Goal: Task Accomplishment & Management: Complete application form

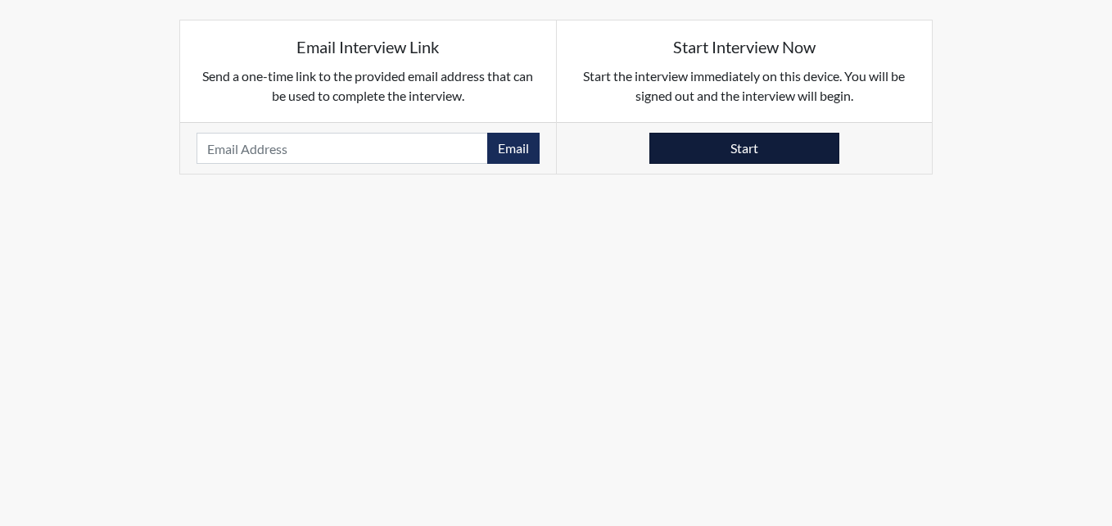
click at [753, 150] on button "Start" at bounding box center [744, 148] width 190 height 31
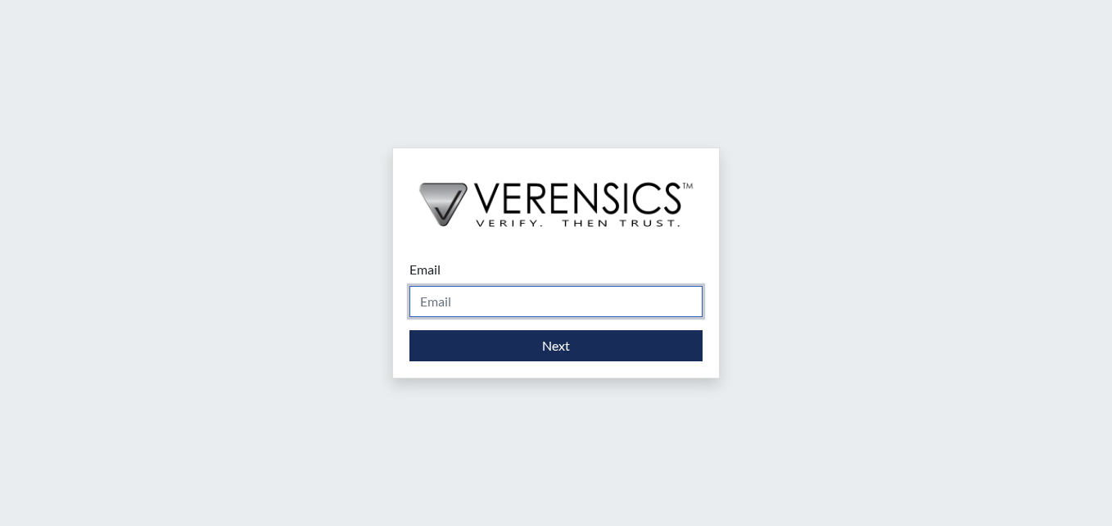
click at [617, 307] on input "Email" at bounding box center [555, 301] width 293 height 31
type input "[EMAIL_ADDRESS][PERSON_NAME][DOMAIN_NAME]"
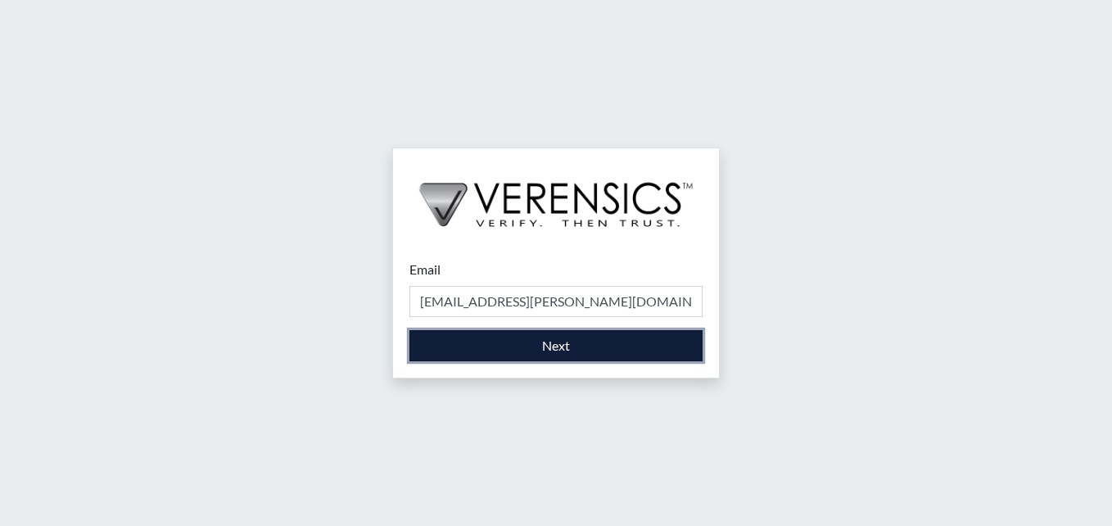
click at [531, 350] on button "Next" at bounding box center [555, 345] width 293 height 31
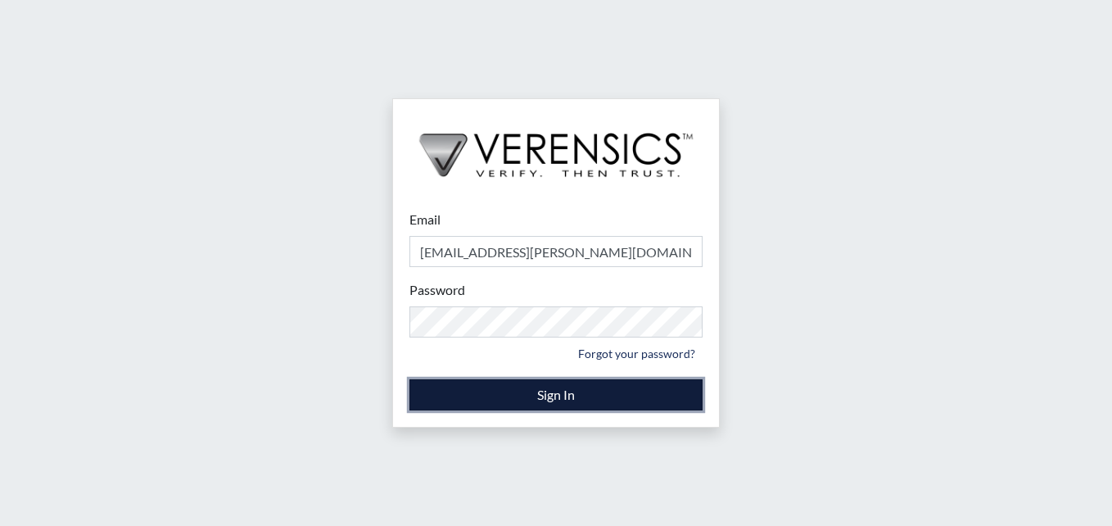
click at [599, 393] on button "Sign In" at bounding box center [555, 394] width 293 height 31
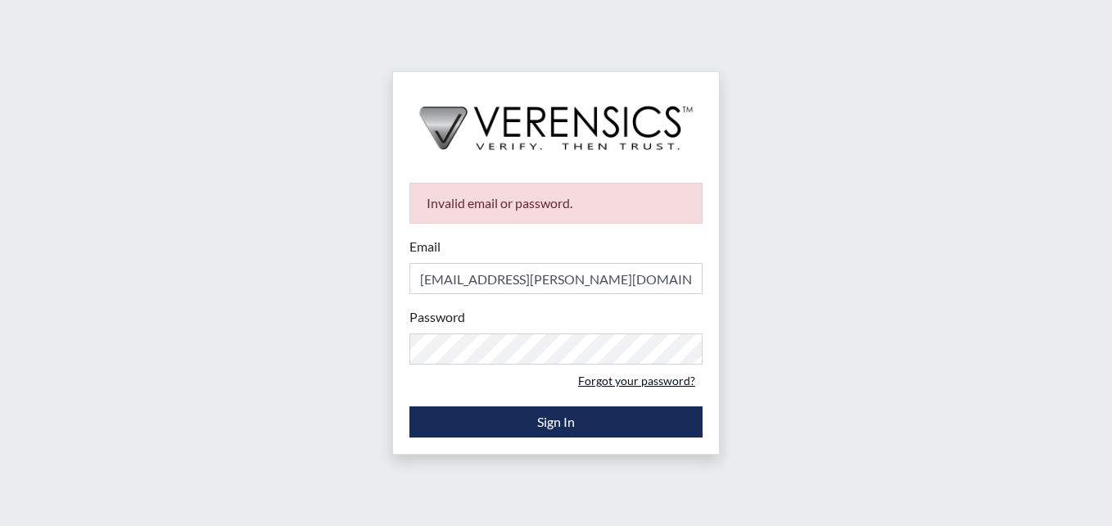
click at [662, 379] on link "Forgot your password?" at bounding box center [637, 380] width 132 height 25
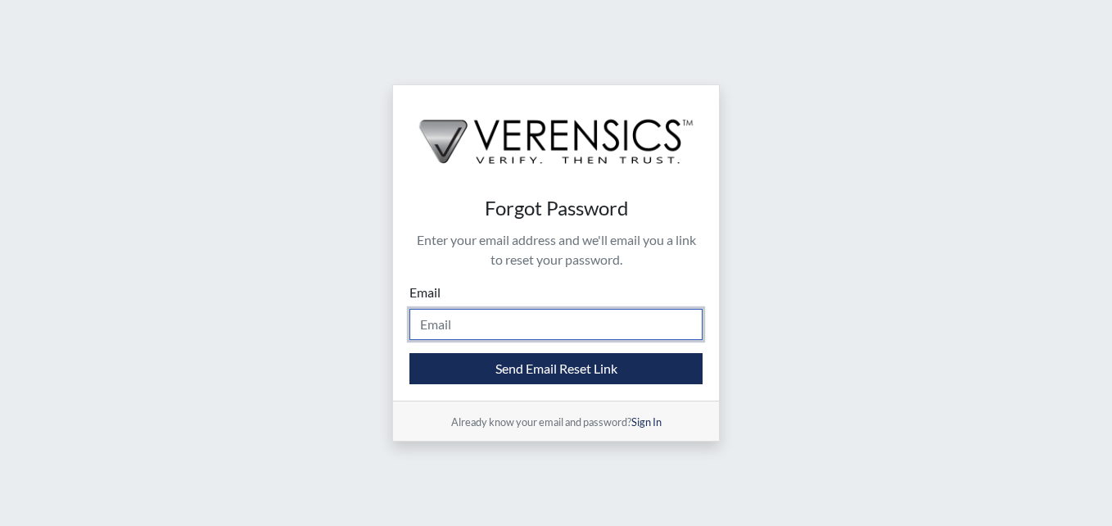
click at [605, 331] on input "Email" at bounding box center [555, 324] width 293 height 31
type input "[EMAIL_ADDRESS][PERSON_NAME][DOMAIN_NAME]"
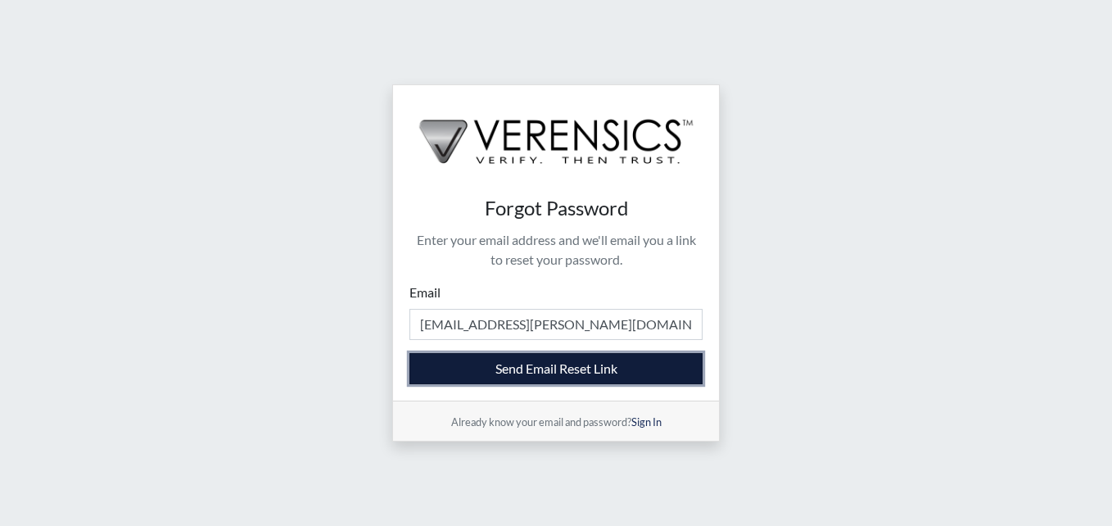
click at [589, 366] on button "Send Email Reset Link" at bounding box center [555, 368] width 293 height 31
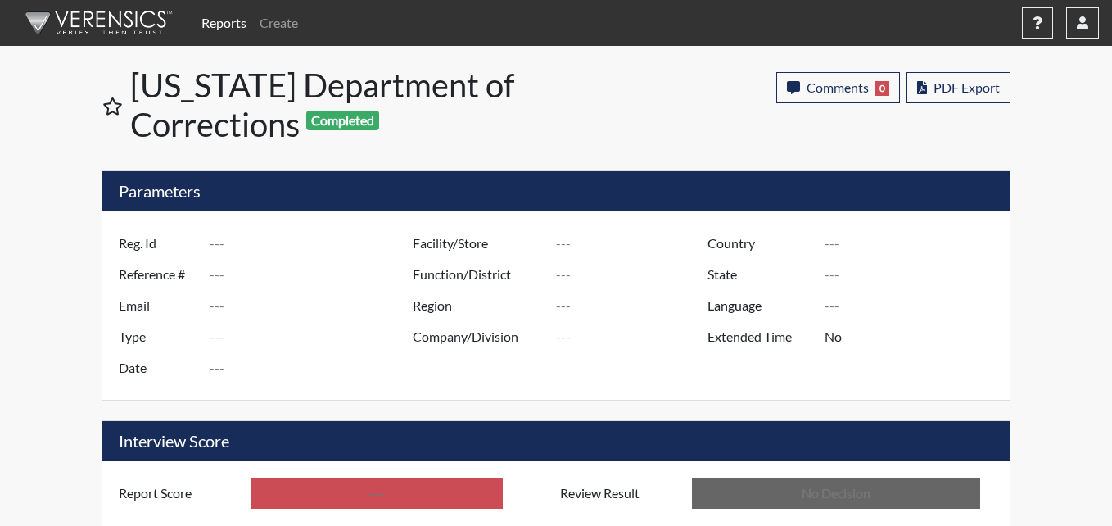
type input "irii8889"
type input "51143"
type input "---"
type input "Corrections Pre-Employment"
type input "Sep 8, 2025"
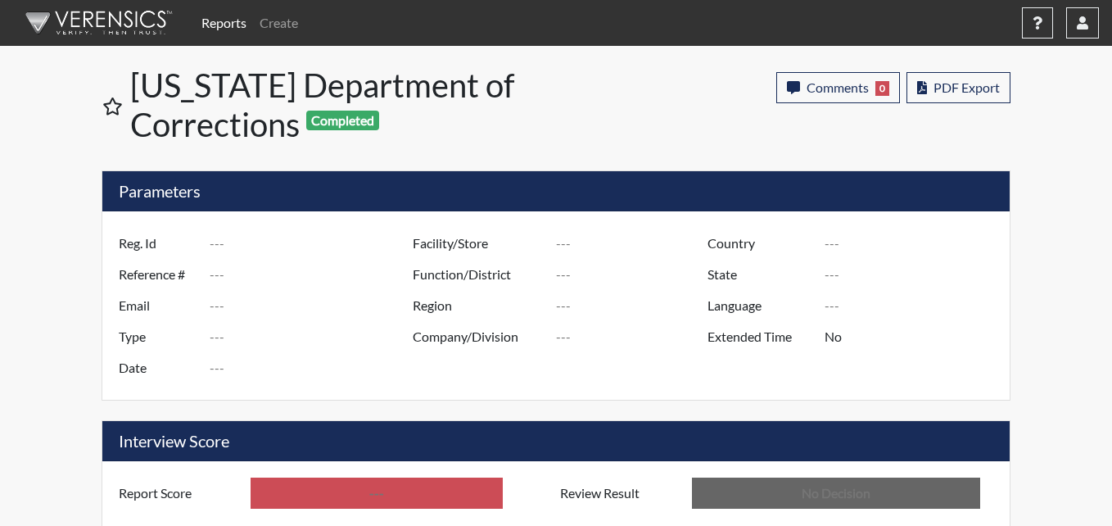
type input "Pulaski SP"
type input "Southwest Region"
type input "United States"
type input "Georgia"
type input "English"
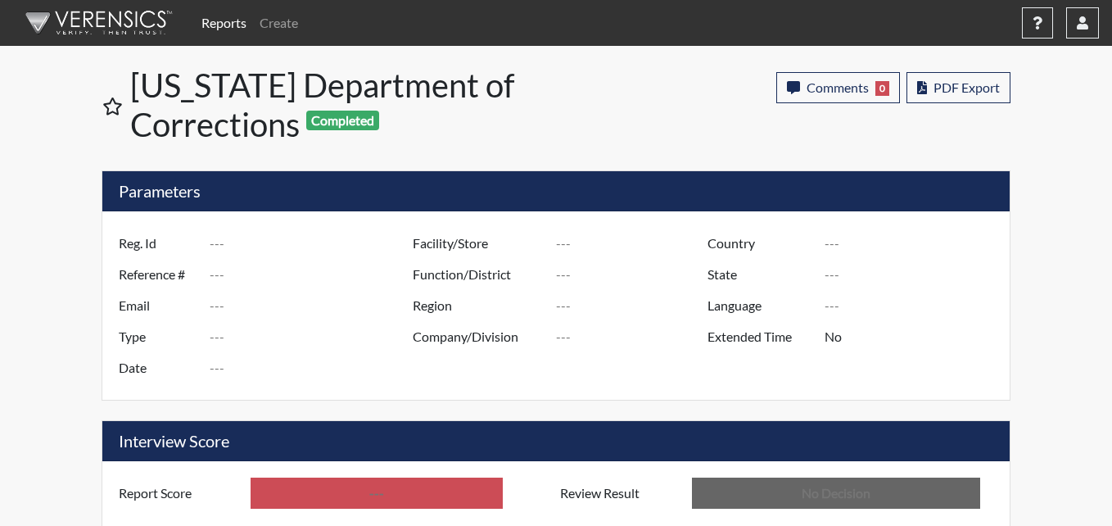
type input "Below Conditions"
type input "In Review"
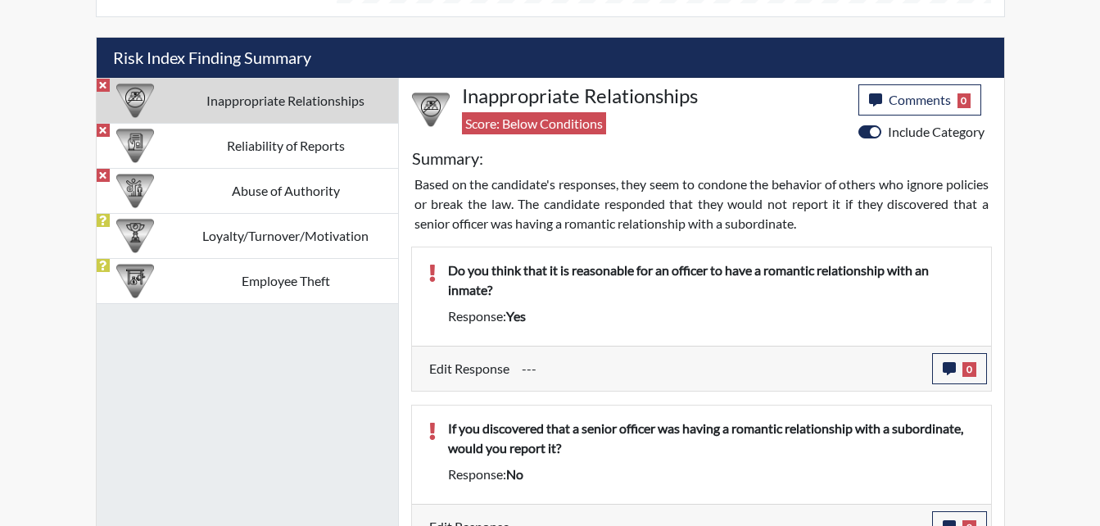
scroll to position [983, 0]
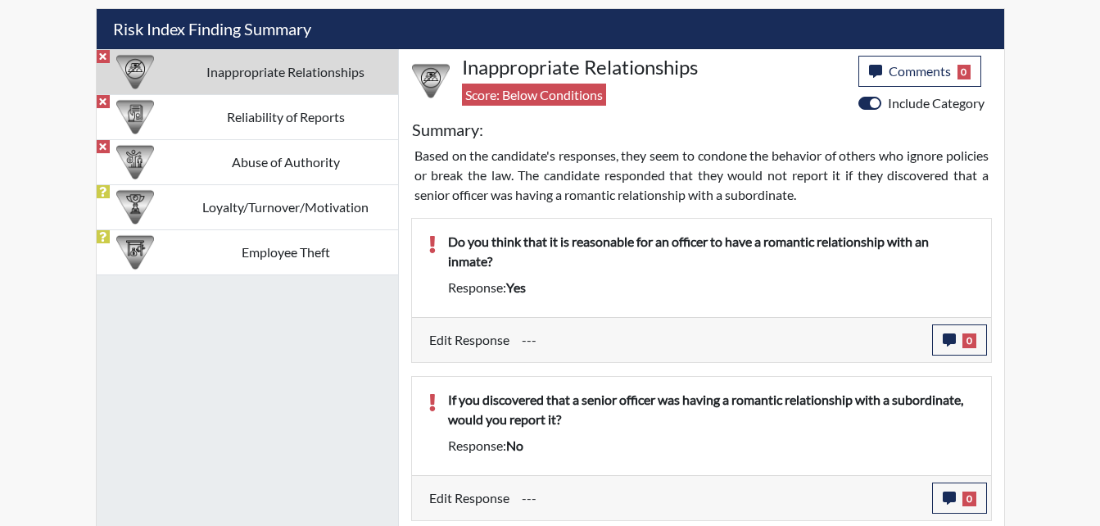
click at [487, 340] on label "Edit Response" at bounding box center [469, 339] width 80 height 31
click at [522, 339] on input "---" at bounding box center [721, 339] width 398 height 31
click at [545, 332] on input "---" at bounding box center [721, 339] width 398 height 31
click at [545, 338] on input "---" at bounding box center [721, 339] width 398 height 31
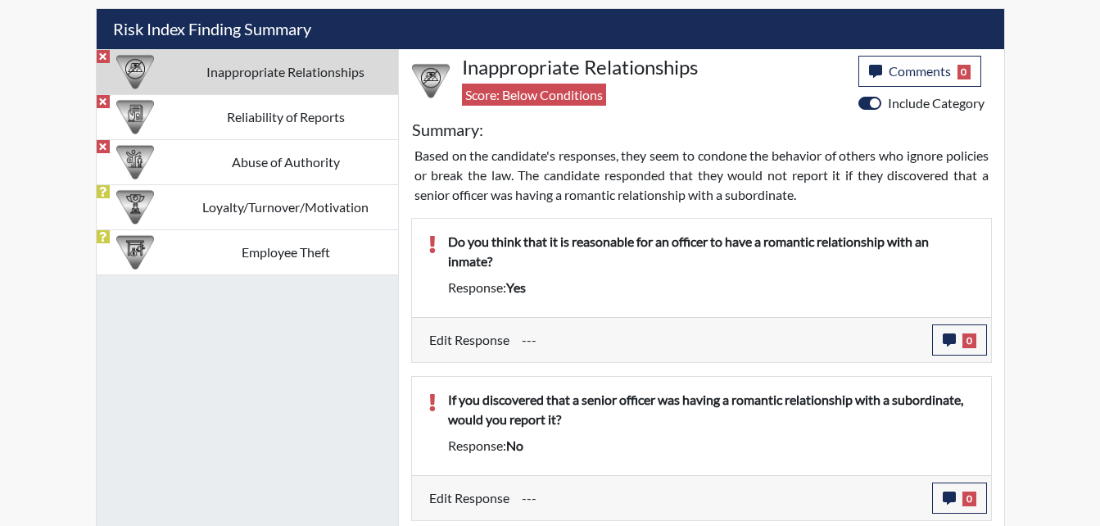
drag, startPoint x: 545, startPoint y: 338, endPoint x: 581, endPoint y: 331, distance: 37.6
click at [579, 330] on input "---" at bounding box center [721, 339] width 398 height 31
click at [948, 342] on icon "button" at bounding box center [949, 339] width 13 height 13
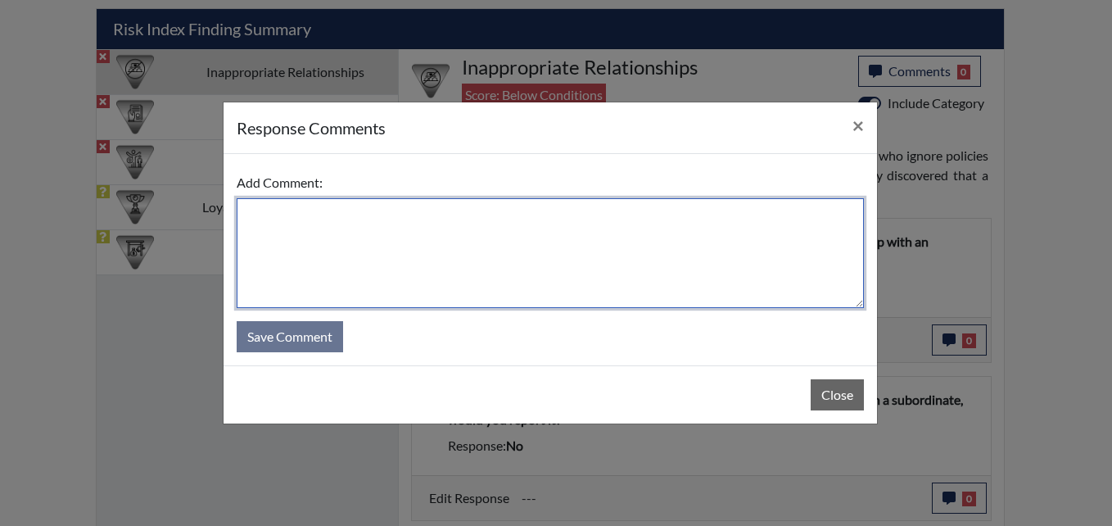
click at [278, 215] on textarea at bounding box center [550, 253] width 627 height 110
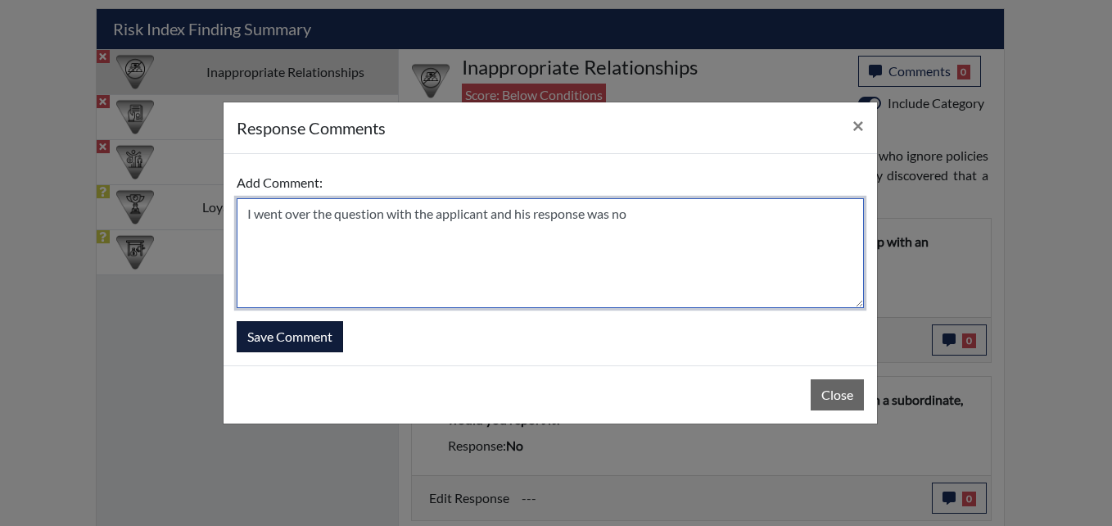
type textarea "I went over the question with the applicant and his response was no"
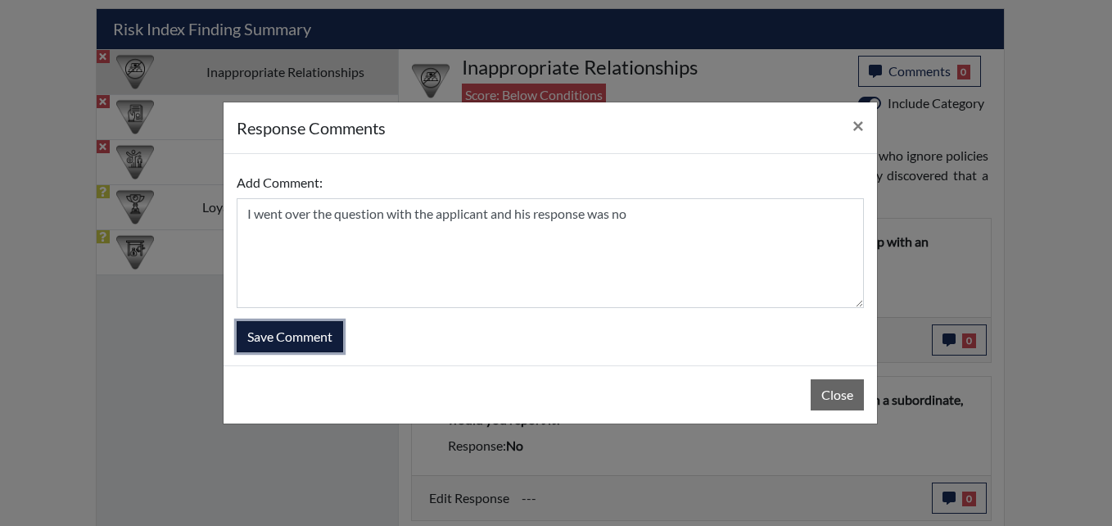
click at [284, 346] on button "Save Comment" at bounding box center [290, 336] width 106 height 31
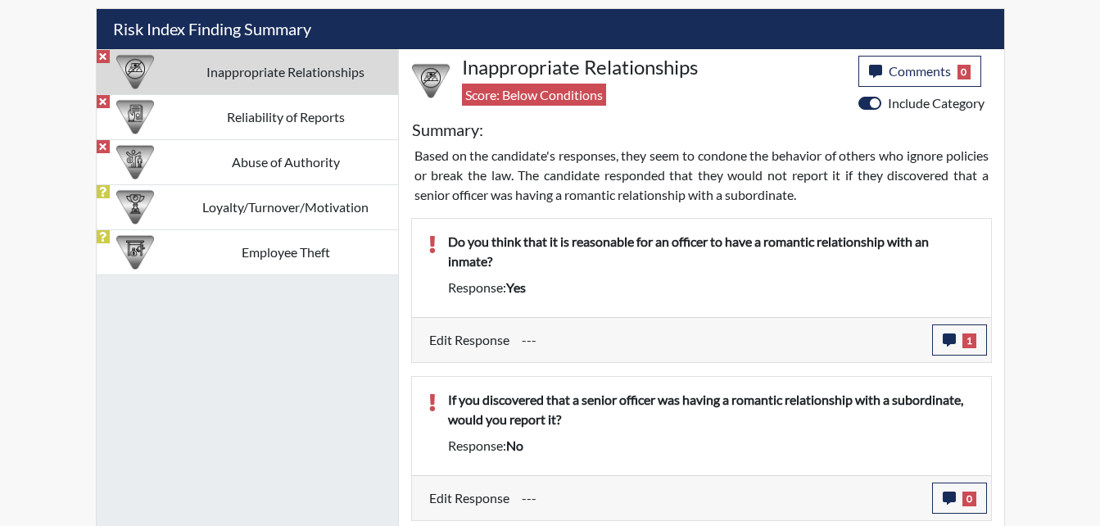
scroll to position [272, 681]
click at [532, 340] on input "---" at bounding box center [721, 339] width 398 height 31
click at [536, 341] on input "---" at bounding box center [721, 339] width 398 height 31
click at [536, 342] on input "---" at bounding box center [721, 339] width 398 height 31
click at [531, 342] on input "---" at bounding box center [721, 339] width 398 height 31
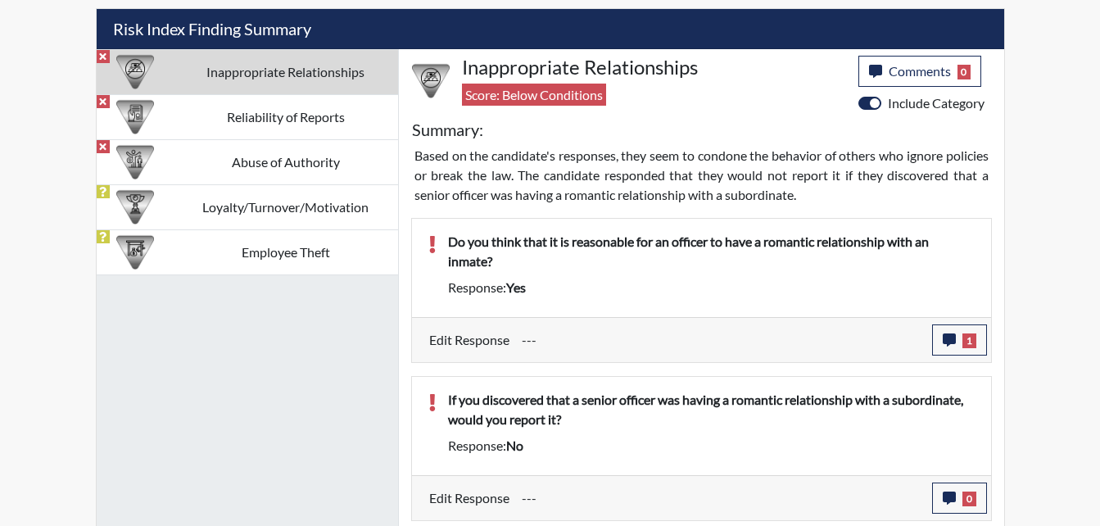
click at [530, 342] on input "---" at bounding box center [721, 339] width 398 height 31
click at [530, 337] on input "---" at bounding box center [721, 339] width 398 height 31
drag, startPoint x: 530, startPoint y: 337, endPoint x: 550, endPoint y: 338, distance: 19.7
click at [550, 338] on input "---" at bounding box center [721, 339] width 398 height 31
click at [545, 341] on input "---" at bounding box center [721, 339] width 398 height 31
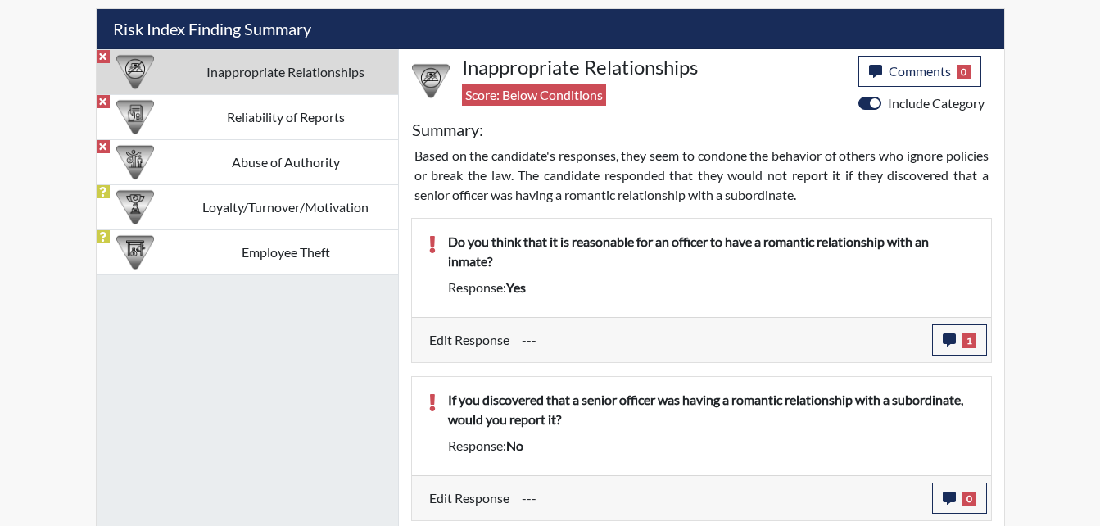
click at [545, 341] on input "---" at bounding box center [721, 339] width 398 height 31
click at [539, 341] on input "---" at bounding box center [721, 339] width 398 height 31
click at [532, 339] on input "---" at bounding box center [721, 339] width 398 height 31
click at [533, 339] on input "---" at bounding box center [721, 339] width 398 height 31
click at [533, 341] on input "---" at bounding box center [721, 339] width 398 height 31
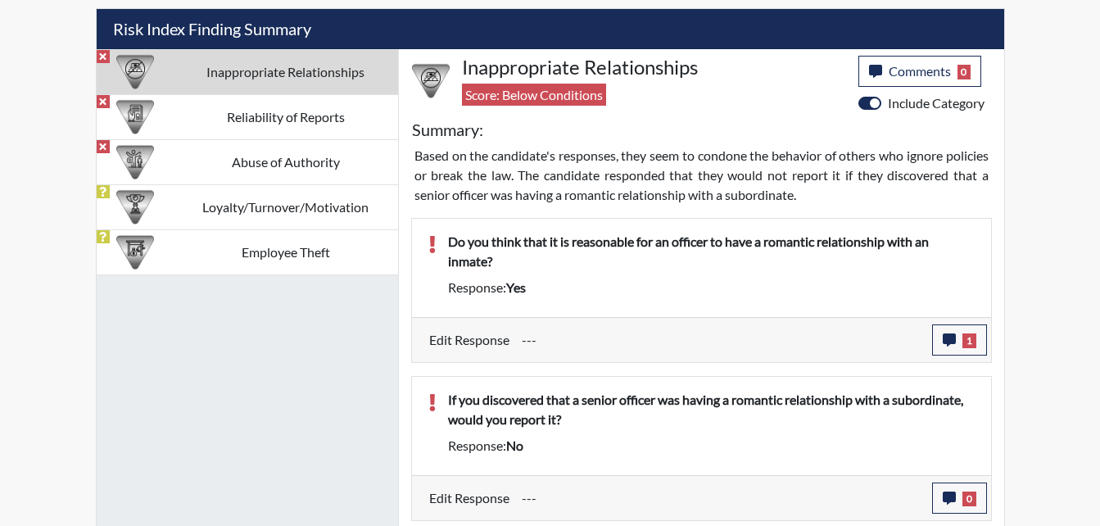
drag, startPoint x: 533, startPoint y: 341, endPoint x: 731, endPoint y: 460, distance: 231.5
click at [731, 460] on div "If you discovered that a senior officer was having a romantic relationship with…" at bounding box center [711, 426] width 551 height 72
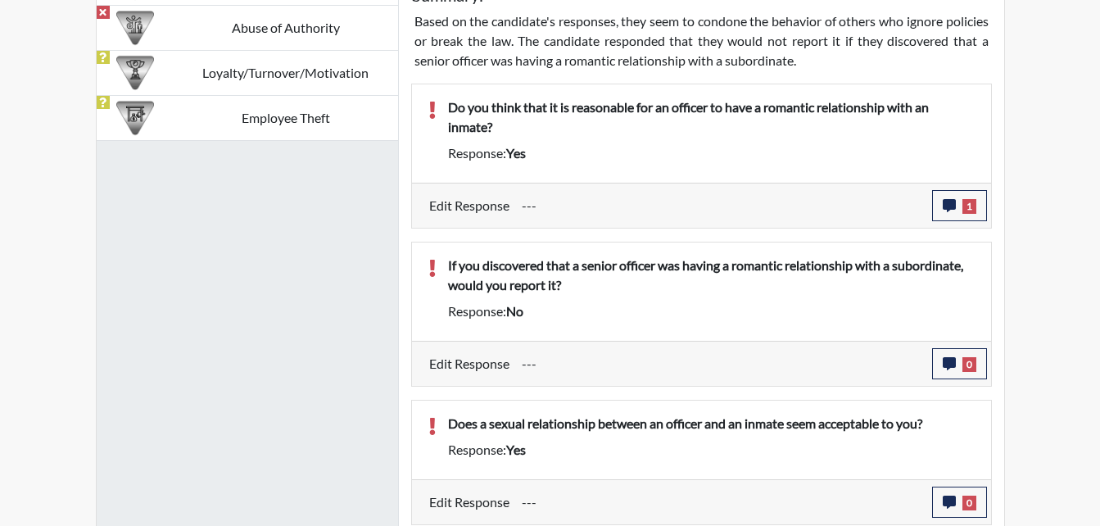
scroll to position [1147, 0]
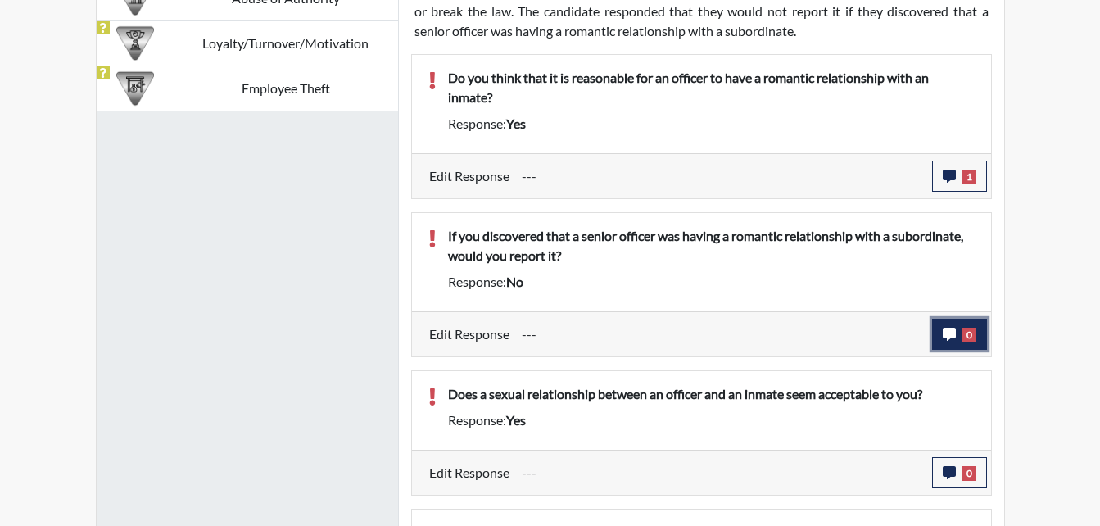
click at [949, 332] on icon "button" at bounding box center [949, 334] width 13 height 13
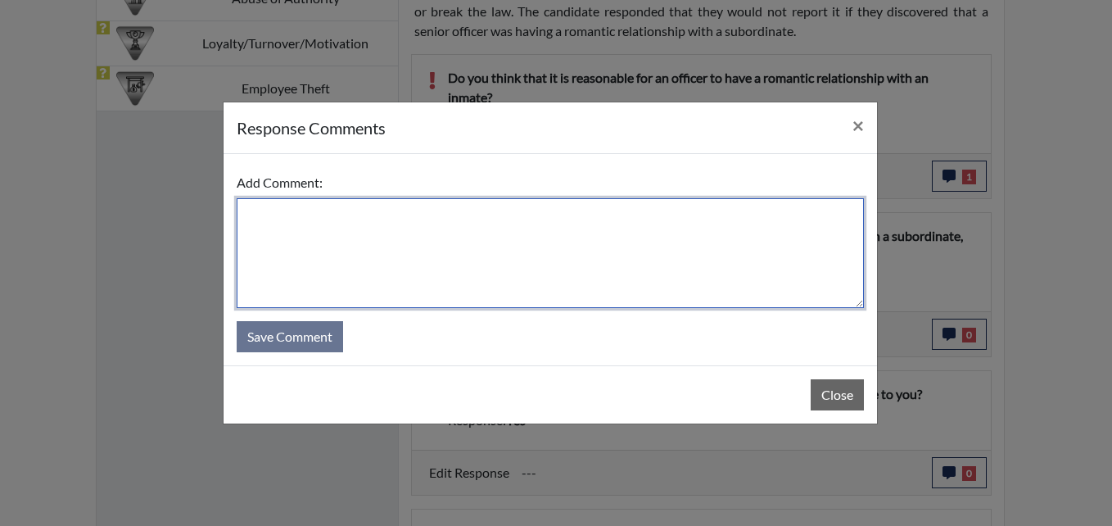
click at [314, 236] on textarea at bounding box center [550, 253] width 627 height 110
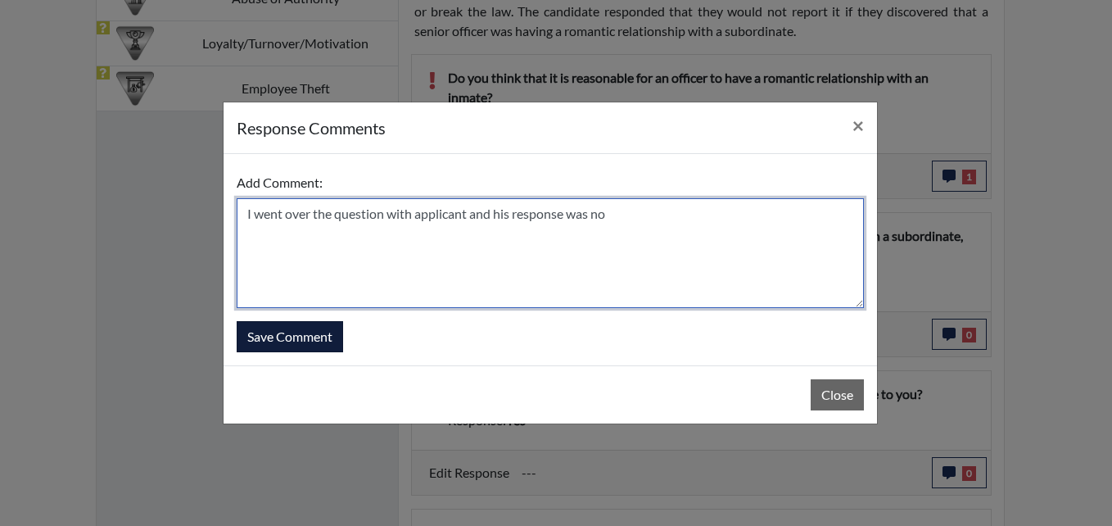
type textarea "I went over the question with applicant and his response was no"
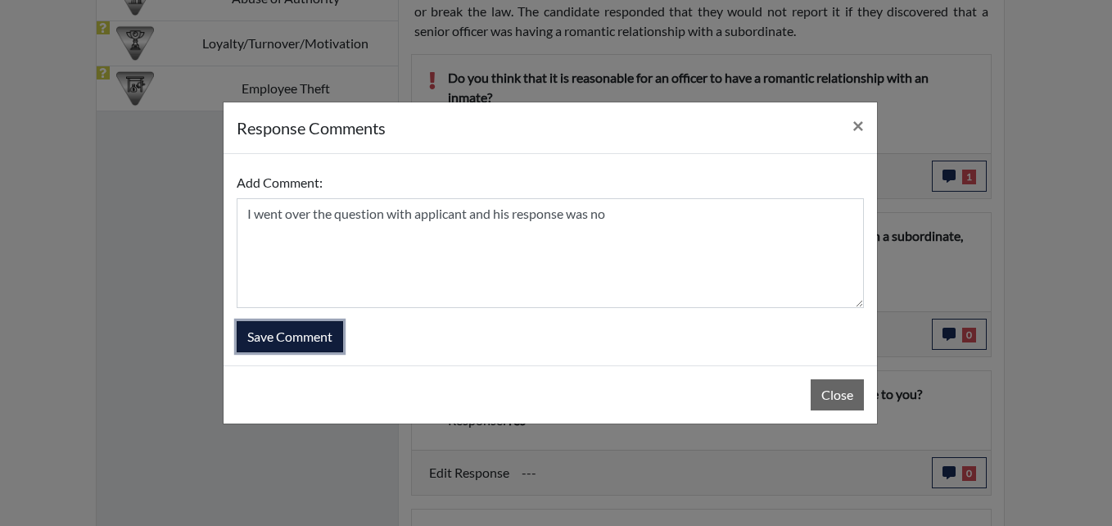
click at [328, 341] on button "Save Comment" at bounding box center [290, 336] width 106 height 31
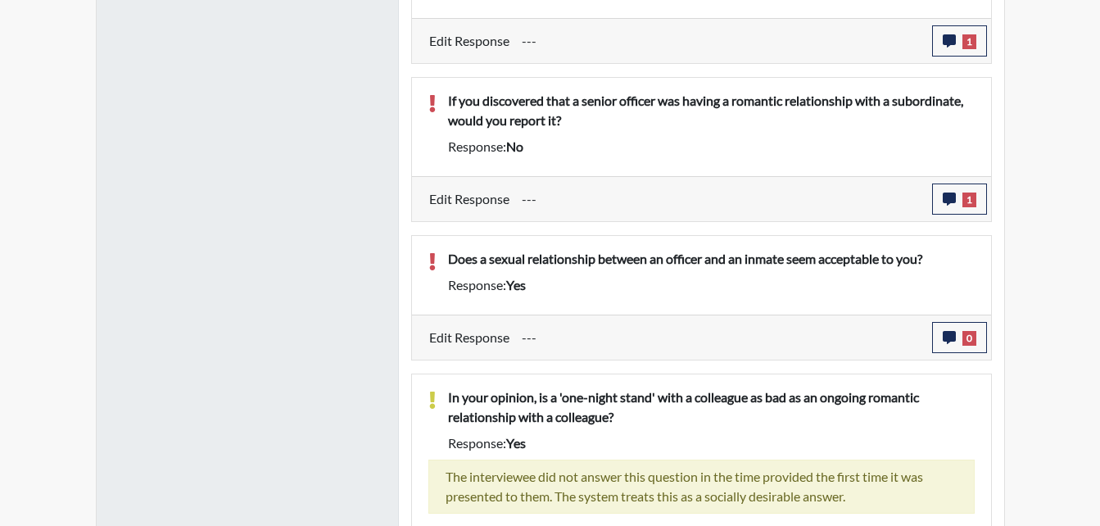
scroll to position [1310, 0]
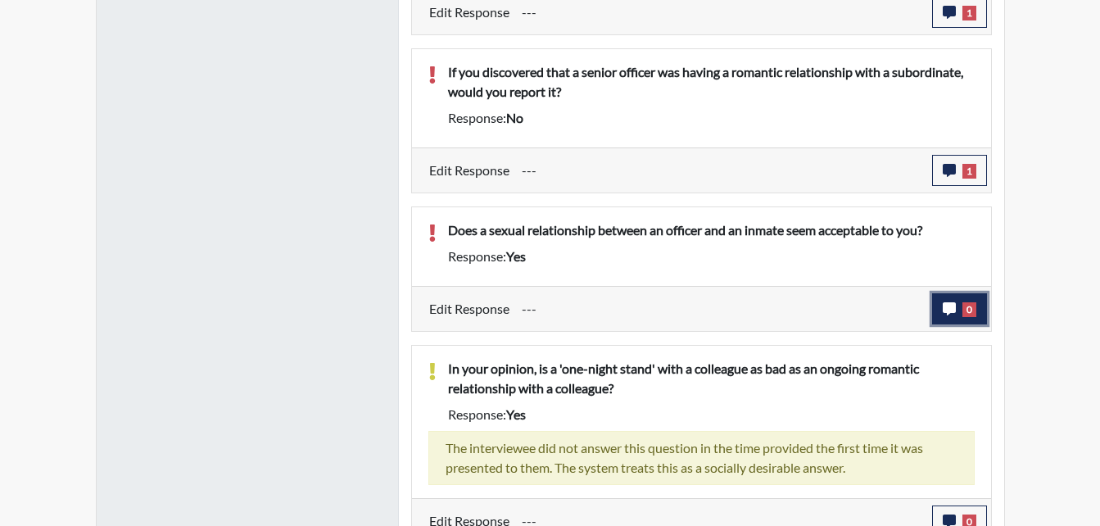
click at [947, 302] on icon "button" at bounding box center [949, 308] width 13 height 13
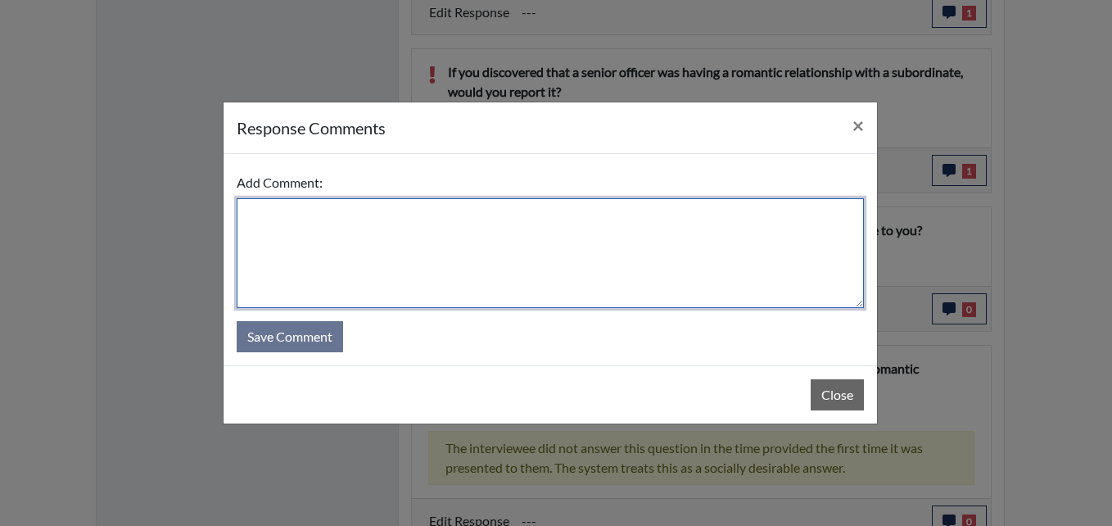
click at [282, 211] on textarea at bounding box center [550, 253] width 627 height 110
type textarea "I"
click at [432, 216] on textarea "Applicant misread statement" at bounding box center [550, 253] width 627 height 110
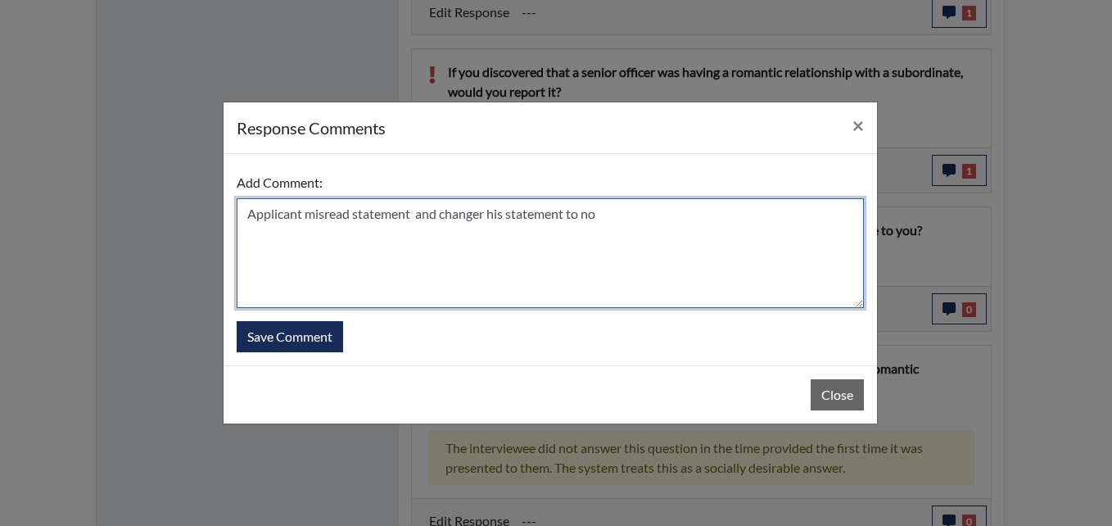
drag, startPoint x: 485, startPoint y: 215, endPoint x: 493, endPoint y: 212, distance: 8.6
click at [485, 214] on textarea "Applicant misread statement and changer his statement to no" at bounding box center [550, 253] width 627 height 110
drag, startPoint x: 563, startPoint y: 213, endPoint x: 592, endPoint y: 210, distance: 28.8
click at [569, 213] on textarea "Applicant misread statement and change his statement to no" at bounding box center [550, 253] width 627 height 110
click at [557, 215] on textarea "Applicant misread statement and change his statement to no" at bounding box center [550, 253] width 627 height 110
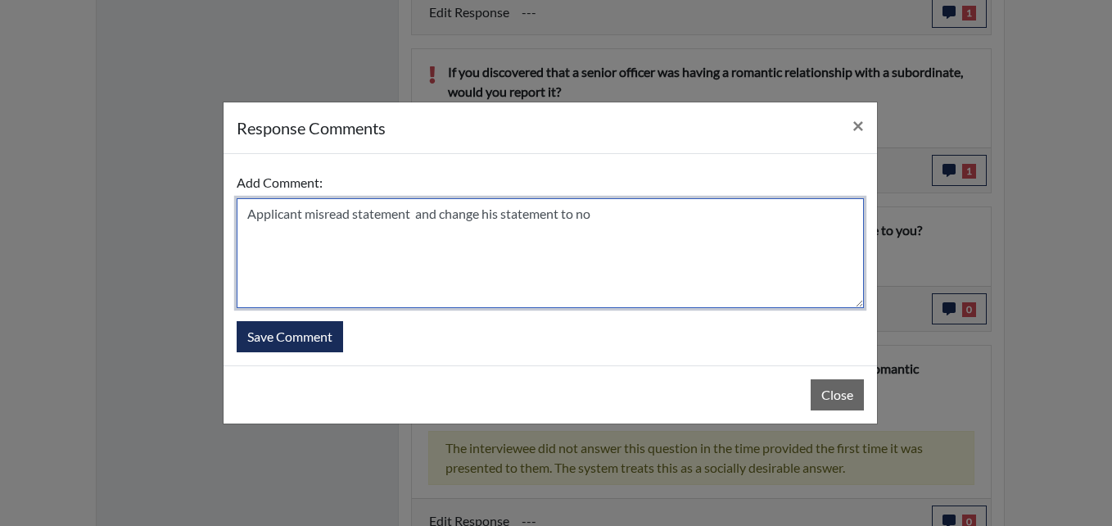
drag, startPoint x: 563, startPoint y: 215, endPoint x: 612, endPoint y: 223, distance: 49.8
click at [572, 217] on textarea "Applicant misread statement and change his statement to no" at bounding box center [550, 253] width 627 height 110
click at [561, 213] on textarea "Applicant misread statement and change his statement to no" at bounding box center [550, 253] width 627 height 110
click at [589, 221] on textarea "Applicant misread statement and change his answer to no" at bounding box center [550, 253] width 627 height 110
type textarea "Applicant misread statement and change his answer to no after i reread the stat…"
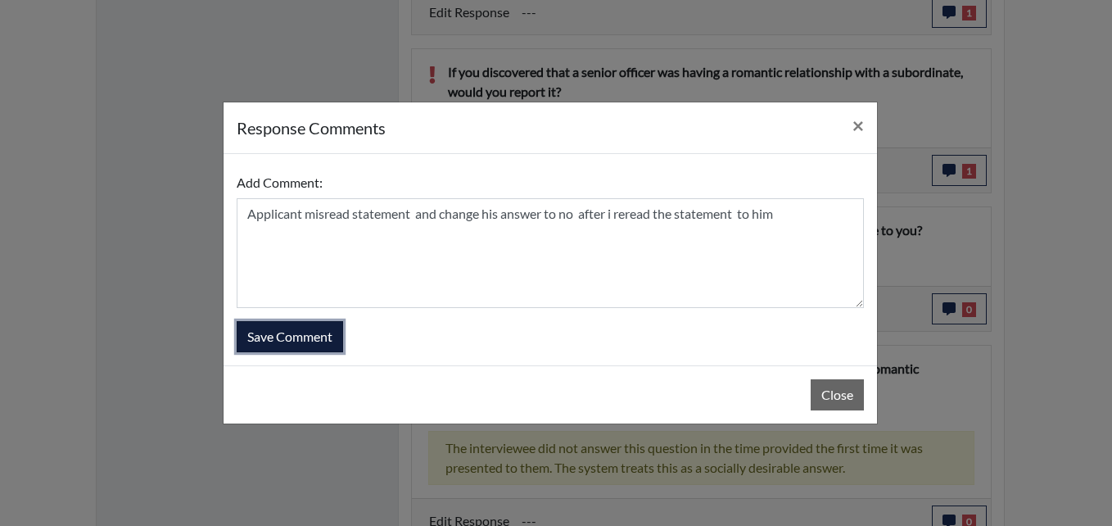
click at [292, 336] on button "Save Comment" at bounding box center [290, 336] width 106 height 31
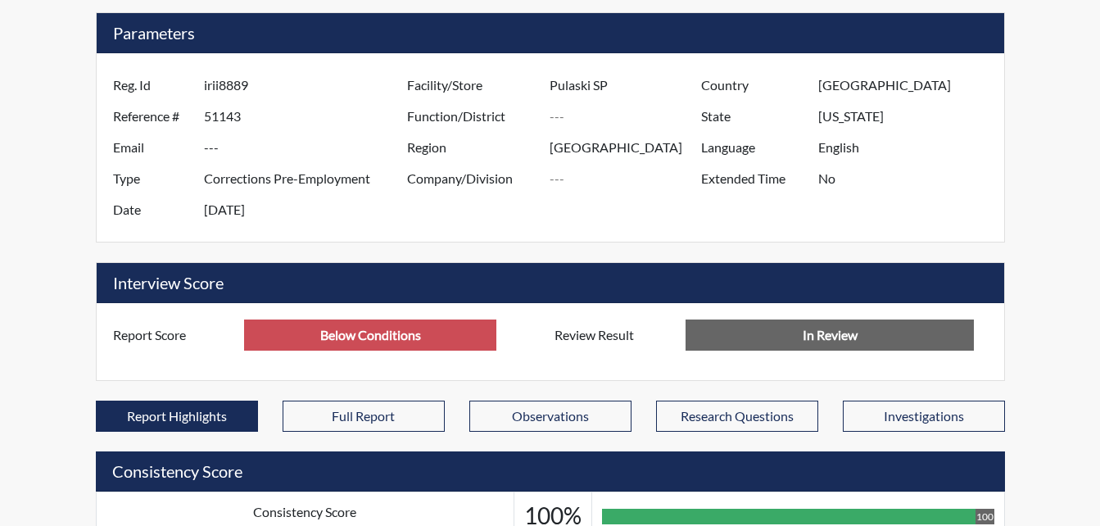
scroll to position [246, 0]
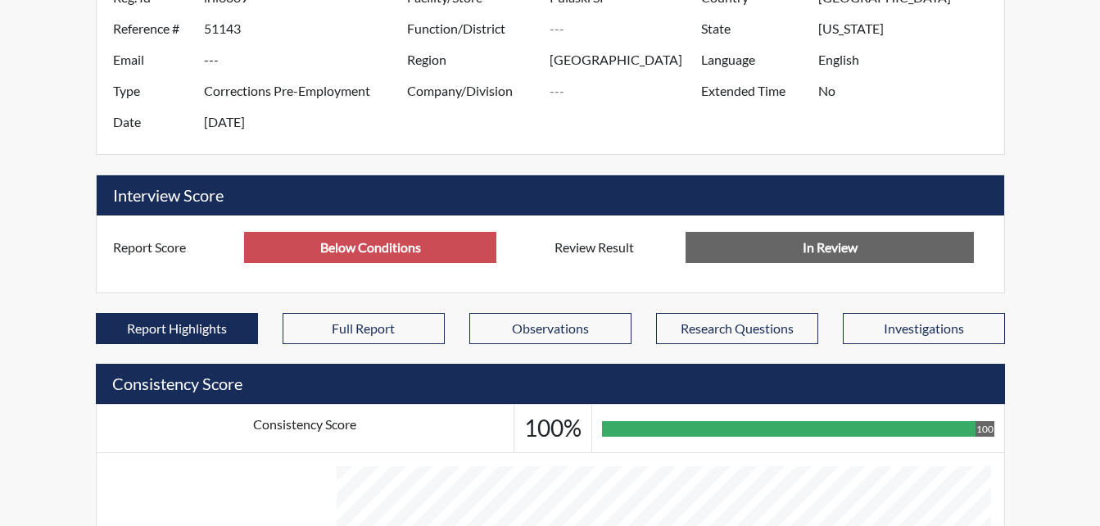
click at [798, 253] on input "In Review" at bounding box center [829, 247] width 288 height 31
click at [878, 251] on input "In Review" at bounding box center [829, 247] width 288 height 31
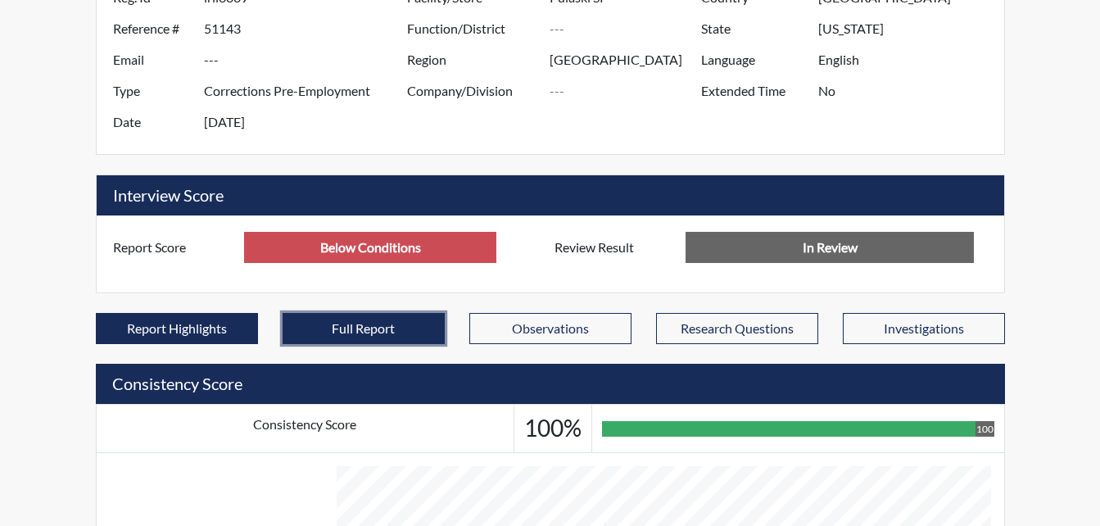
click at [391, 337] on button "Full Report" at bounding box center [364, 328] width 162 height 31
